Goal: Transaction & Acquisition: Purchase product/service

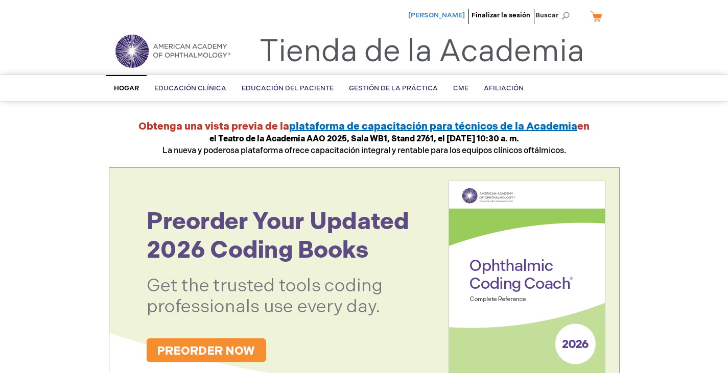
click at [444, 13] on font "[PERSON_NAME] [PERSON_NAME]" at bounding box center [436, 15] width 57 height 8
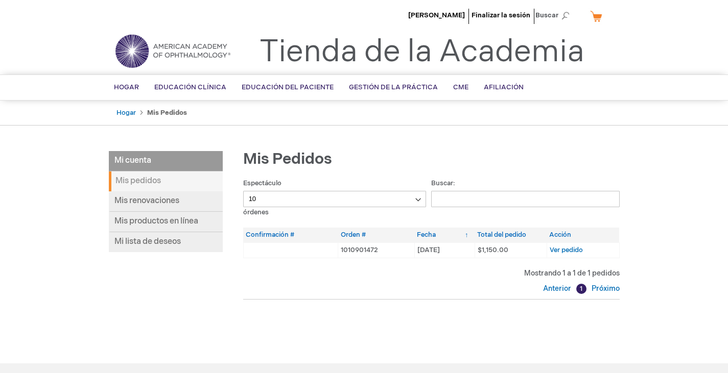
click at [279, 200] on select "10 25 50 100" at bounding box center [334, 199] width 183 height 16
click at [190, 203] on link "Mis renovaciones" at bounding box center [166, 201] width 114 height 20
click at [178, 226] on font "Mis productos en línea" at bounding box center [156, 222] width 84 height 10
click at [602, 290] on font "Próximo" at bounding box center [605, 288] width 28 height 9
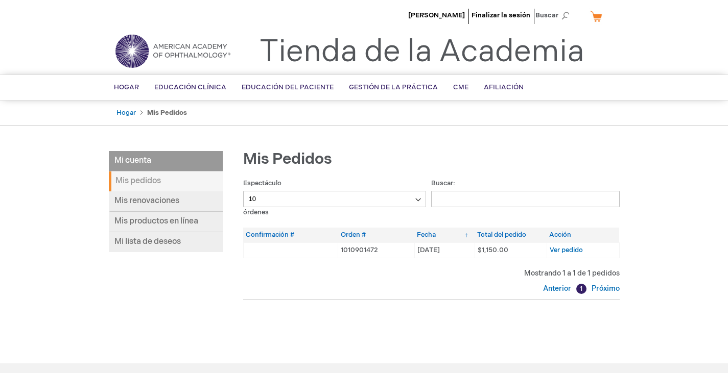
click at [367, 201] on select "10 25 50 100" at bounding box center [334, 199] width 183 height 16
click at [470, 197] on input "Buscar:" at bounding box center [525, 199] width 188 height 16
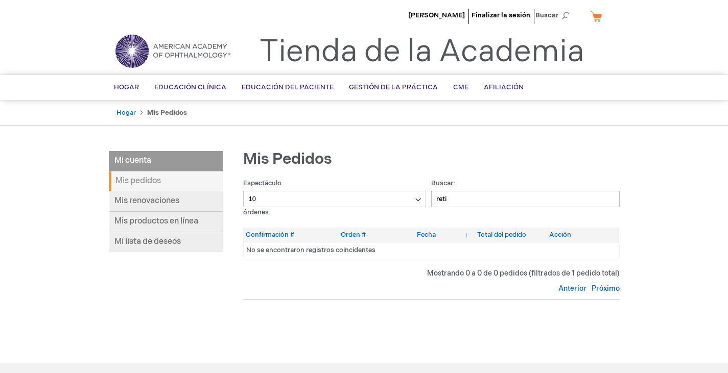
type input "retin"
drag, startPoint x: 466, startPoint y: 201, endPoint x: 384, endPoint y: 198, distance: 82.8
click at [404, 196] on div "Espectáculo 10 25 50 100 órdenes Buscar: retin Pedidos Confirmación # Orden # F…" at bounding box center [431, 238] width 376 height 121
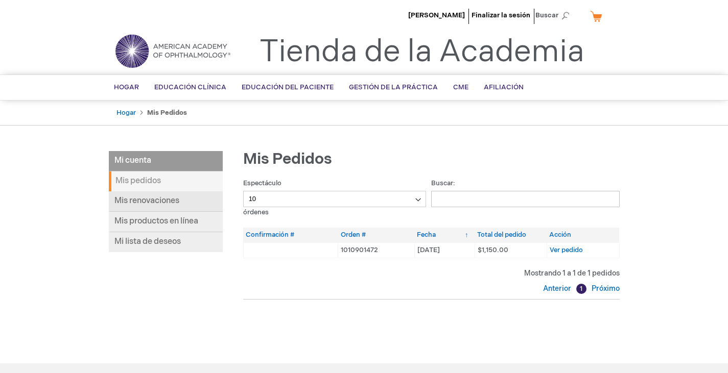
click at [197, 203] on link "Mis renovaciones" at bounding box center [166, 201] width 114 height 20
click at [187, 201] on link "Mis renovaciones" at bounding box center [166, 201] width 114 height 20
click at [166, 202] on font "Mis renovaciones" at bounding box center [146, 201] width 65 height 10
click at [438, 12] on font "[PERSON_NAME]" at bounding box center [436, 15] width 57 height 8
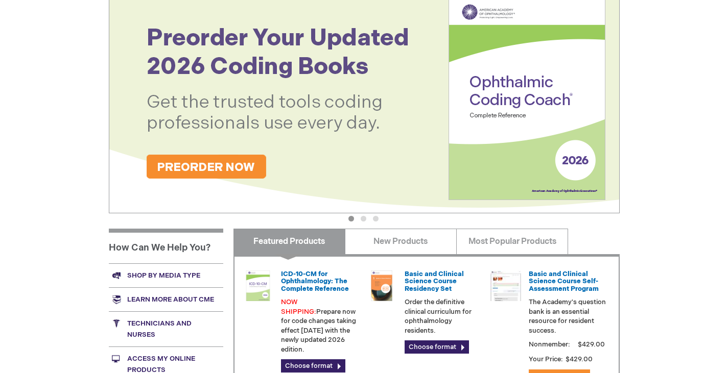
scroll to position [204, 0]
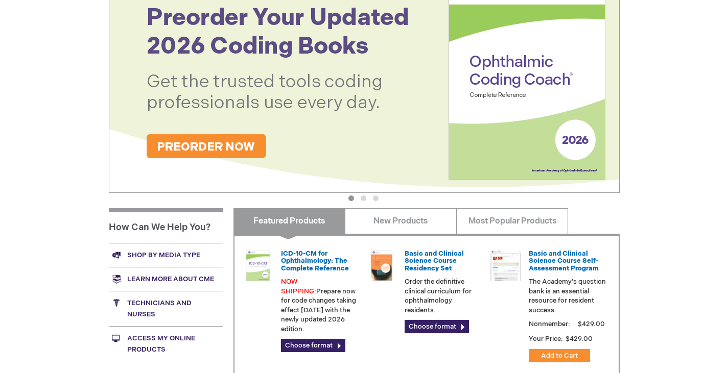
drag, startPoint x: 624, startPoint y: 138, endPoint x: 647, endPoint y: 186, distance: 53.4
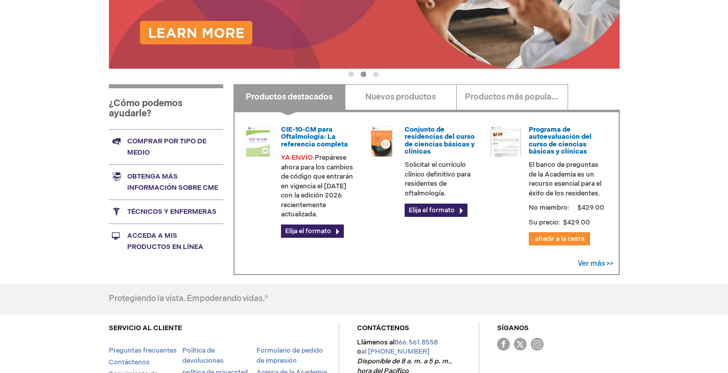
scroll to position [327, 0]
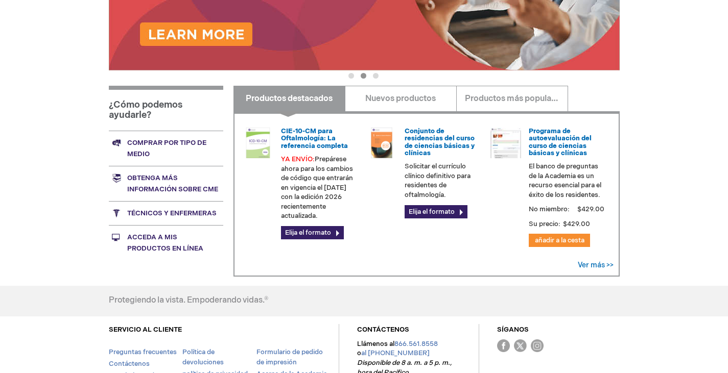
click at [177, 249] on font "Acceda a mis productos en línea" at bounding box center [165, 242] width 76 height 19
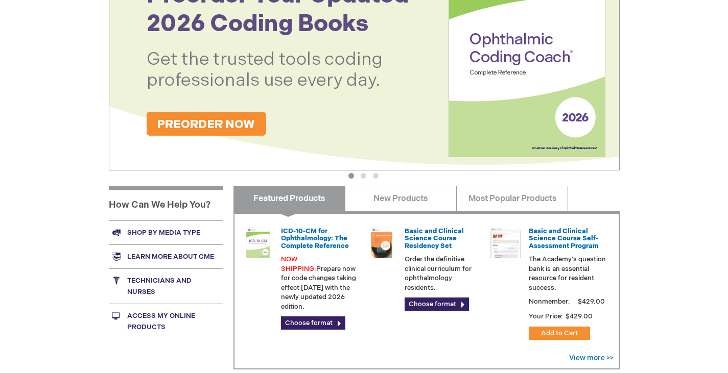
scroll to position [255, 0]
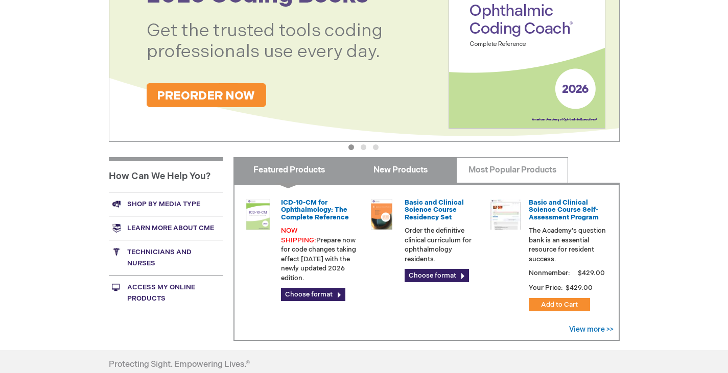
click at [406, 178] on link "New Products" at bounding box center [401, 170] width 112 height 26
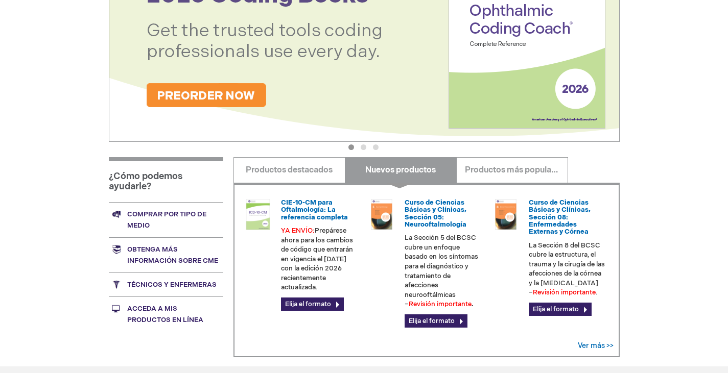
click at [149, 221] on font "Comprar por tipo de medio" at bounding box center [166, 219] width 79 height 19
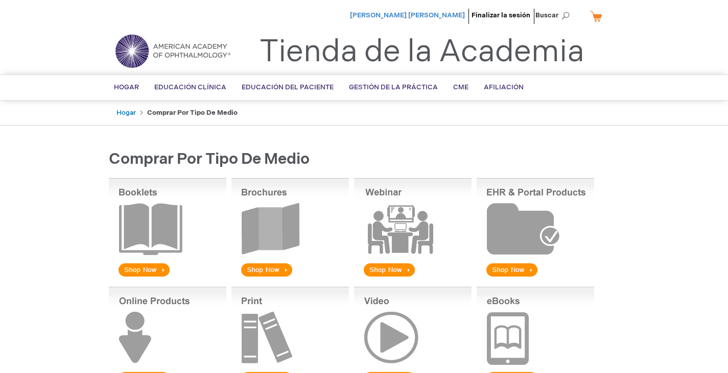
click at [412, 17] on font "[PERSON_NAME]" at bounding box center [407, 15] width 115 height 8
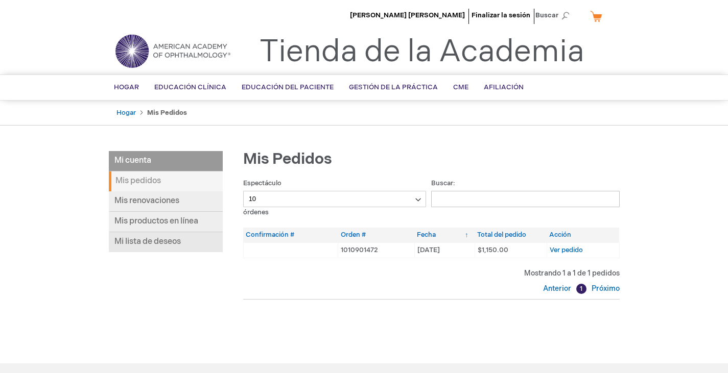
click at [172, 242] on font "Mi lista de deseos" at bounding box center [147, 242] width 66 height 10
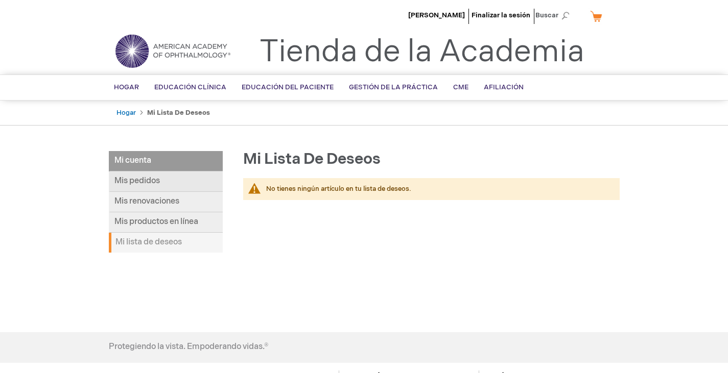
click at [147, 186] on font "Mis pedidos" at bounding box center [136, 181] width 45 height 10
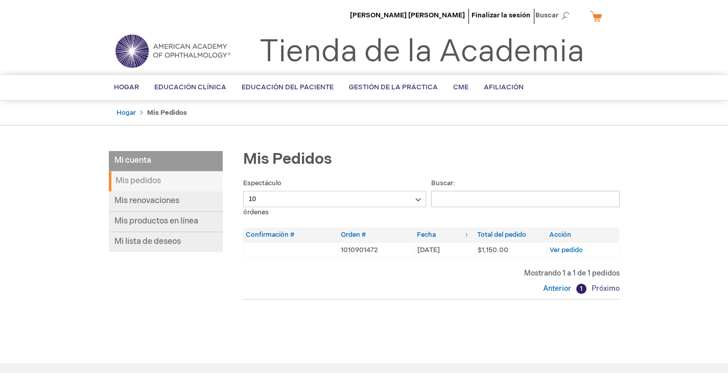
click at [603, 289] on font "Próximo" at bounding box center [605, 288] width 28 height 9
click at [606, 290] on font "Próximo" at bounding box center [605, 288] width 28 height 9
click at [122, 279] on div "Mi cuenta Mi cuenta Mis pedidos Mis renovaciones Mis productos en línea Mi list…" at bounding box center [364, 250] width 511 height 199
click at [169, 225] on font "Mis productos en línea" at bounding box center [156, 222] width 84 height 10
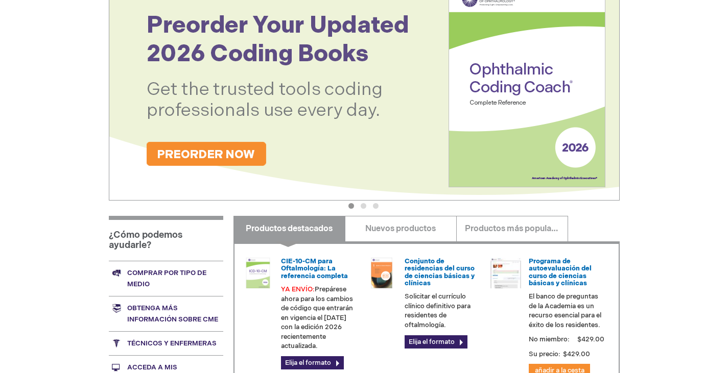
scroll to position [255, 0]
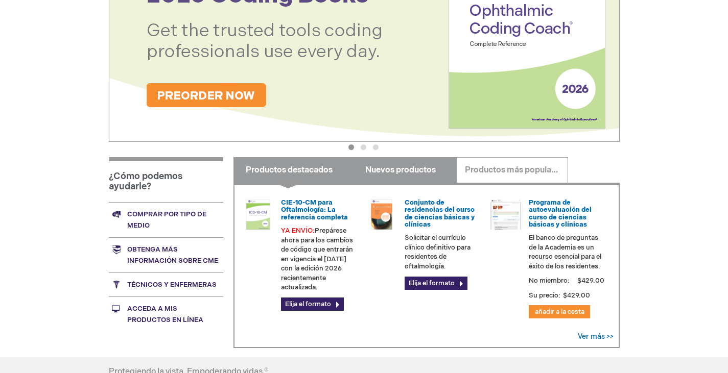
click at [397, 177] on link "Nuevos productos" at bounding box center [401, 170] width 112 height 26
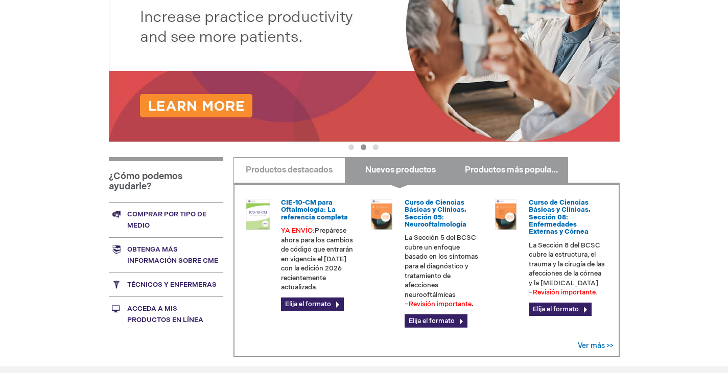
click at [522, 179] on link "Productos más populares" at bounding box center [512, 170] width 112 height 26
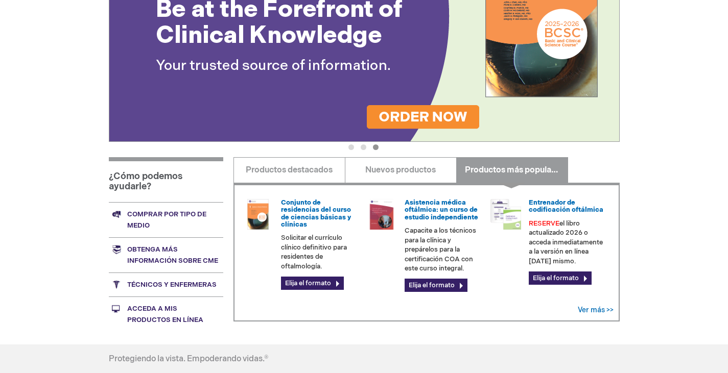
click at [170, 317] on font "Acceda a mis productos en línea" at bounding box center [165, 314] width 76 height 19
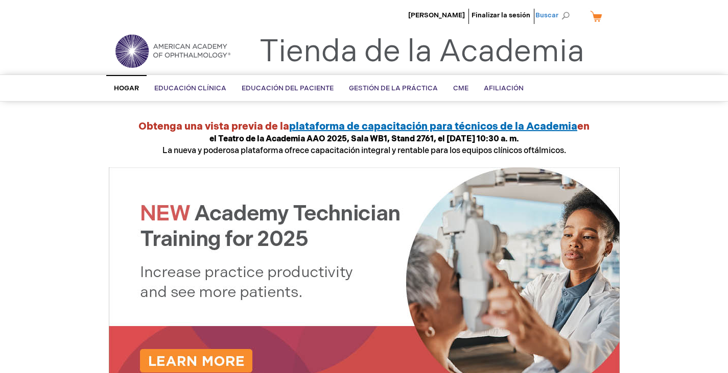
click at [566, 15] on span "Buscar" at bounding box center [554, 15] width 38 height 20
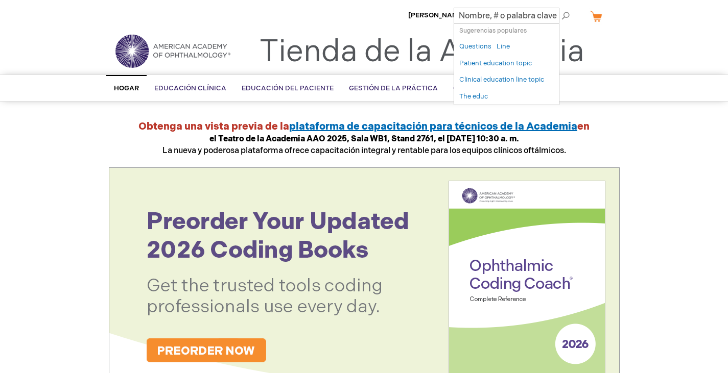
click at [624, 59] on div "Alternar navegación Tienda de la Academia" at bounding box center [364, 55] width 526 height 39
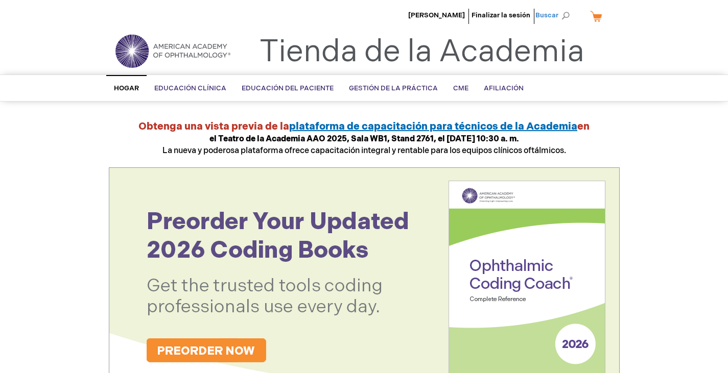
click at [555, 15] on font "Buscar" at bounding box center [546, 15] width 23 height 8
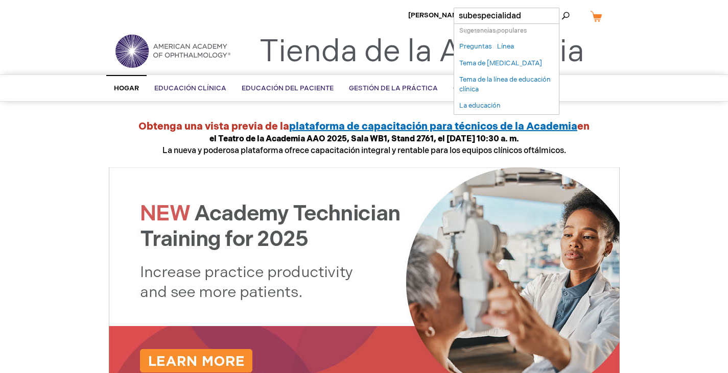
type input "subespecialidad"
click at [561, 8] on button "Buscar" at bounding box center [565, 16] width 8 height 16
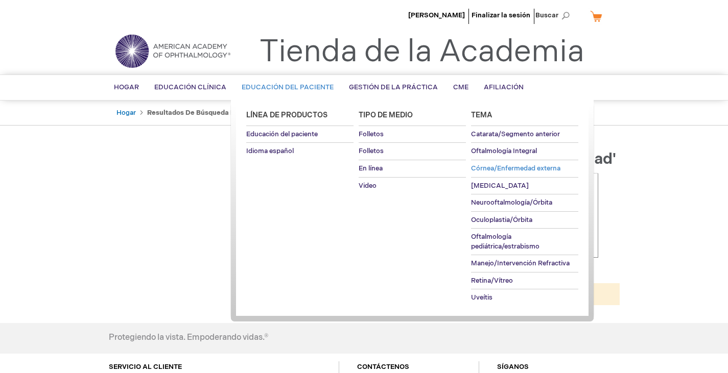
click at [517, 164] on font "Córnea/Enfermedad externa" at bounding box center [515, 168] width 89 height 8
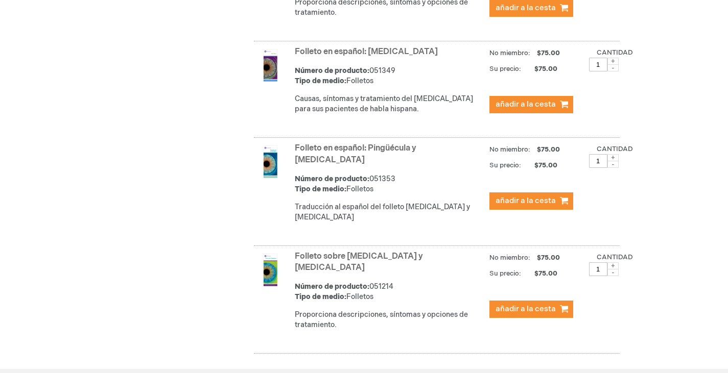
scroll to position [817, 0]
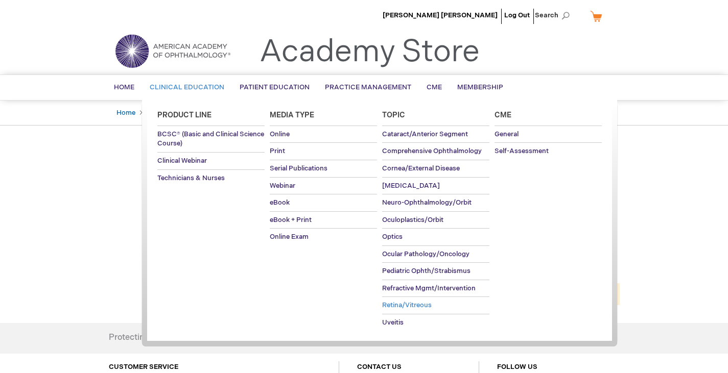
click at [422, 305] on span "Retina/Vitreous" at bounding box center [407, 305] width 50 height 8
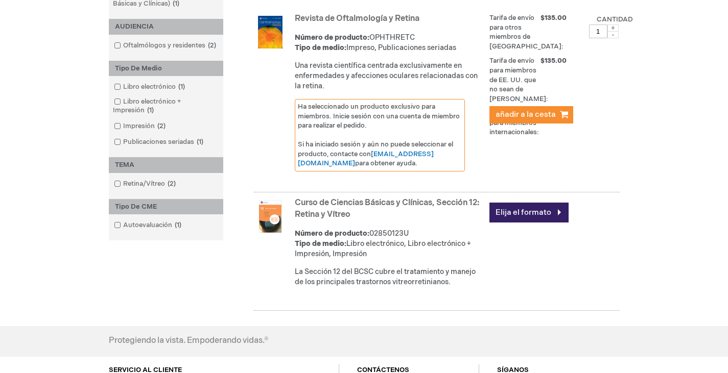
scroll to position [153, 0]
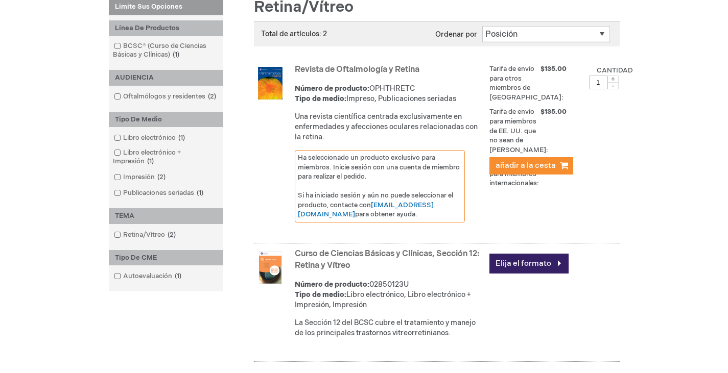
click at [612, 80] on span at bounding box center [612, 79] width 11 height 7
click at [613, 85] on span at bounding box center [612, 85] width 11 height 7
type input "1"
click at [549, 165] on font "añadir a la cesta" at bounding box center [525, 166] width 60 height 10
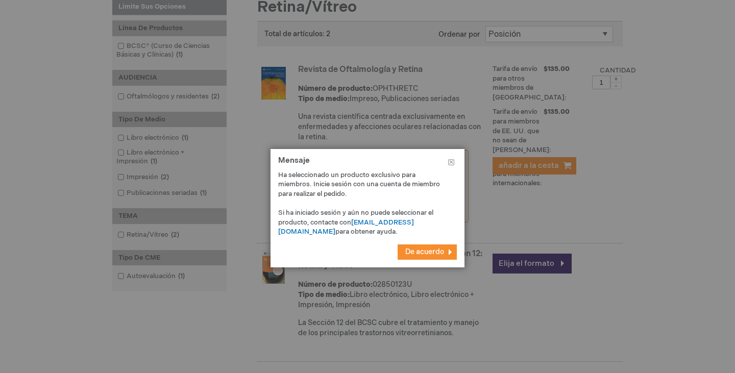
click at [433, 249] on font "De acuerdo" at bounding box center [424, 252] width 39 height 9
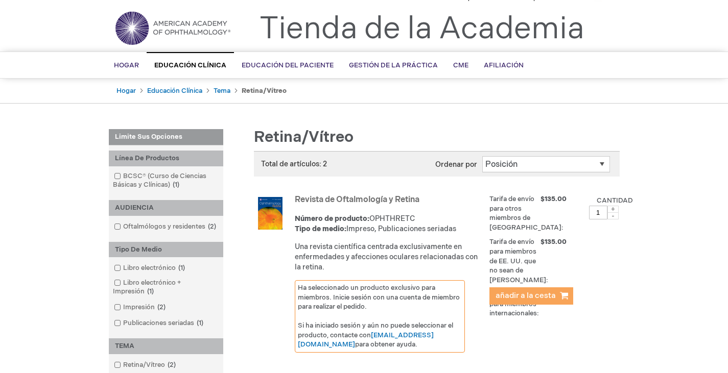
scroll to position [0, 0]
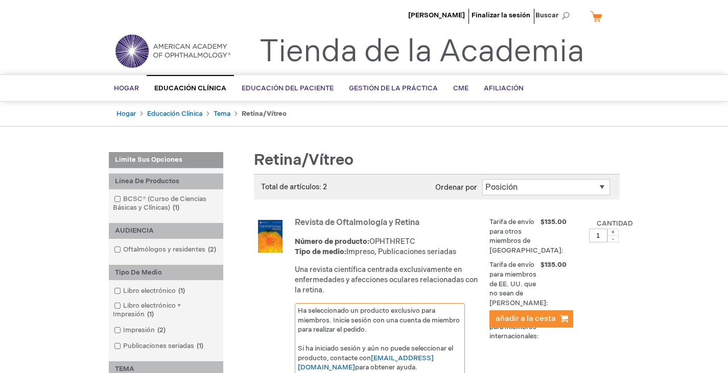
click at [598, 16] on link "Mi carrito" at bounding box center [600, 16] width 25 height 18
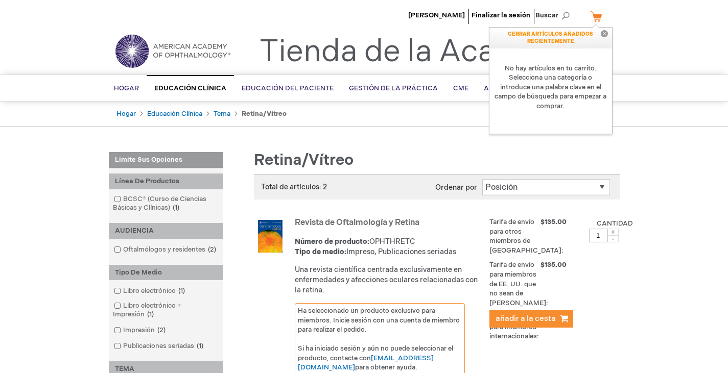
click at [608, 36] on button "Cerca" at bounding box center [603, 34] width 15 height 13
